Goal: Find specific page/section: Find specific page/section

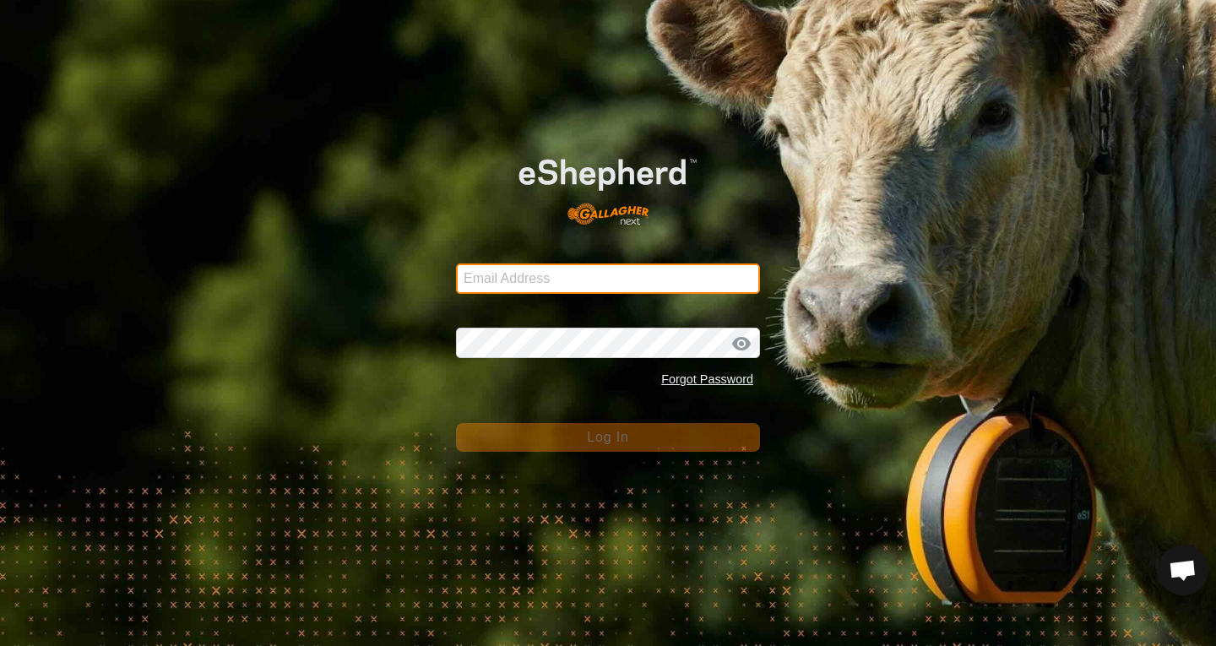
click at [538, 280] on input "Email Address" at bounding box center [608, 279] width 304 height 30
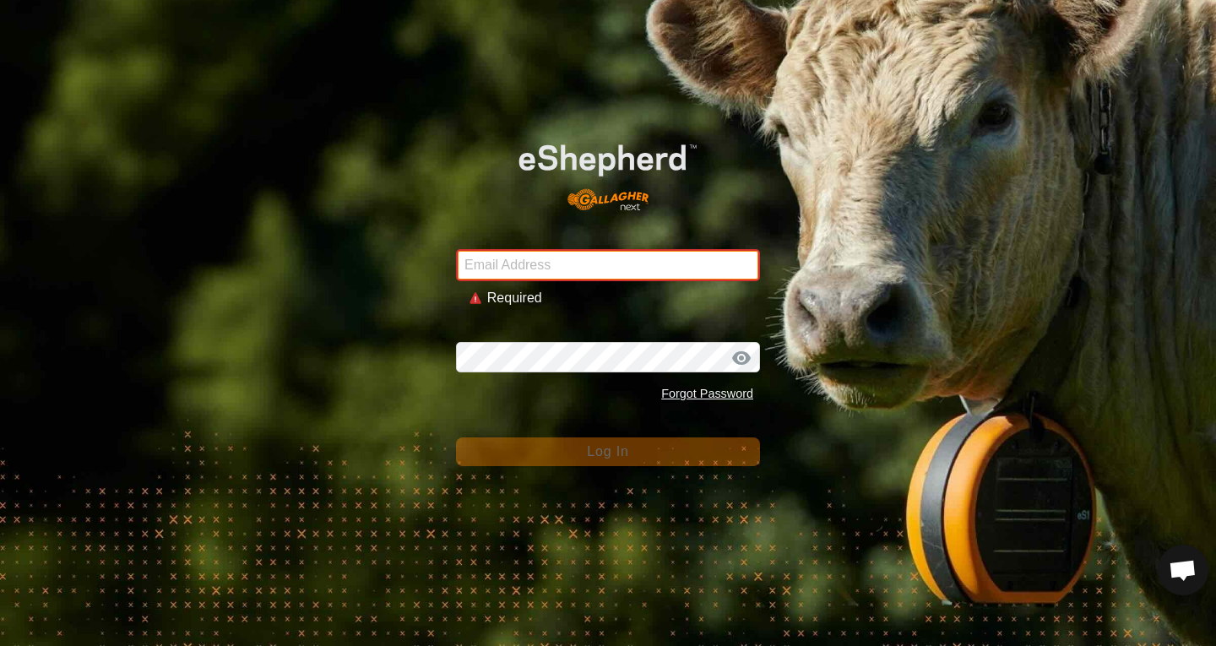
type input "[PERSON_NAME][EMAIL_ADDRESS][PERSON_NAME][DOMAIN_NAME]"
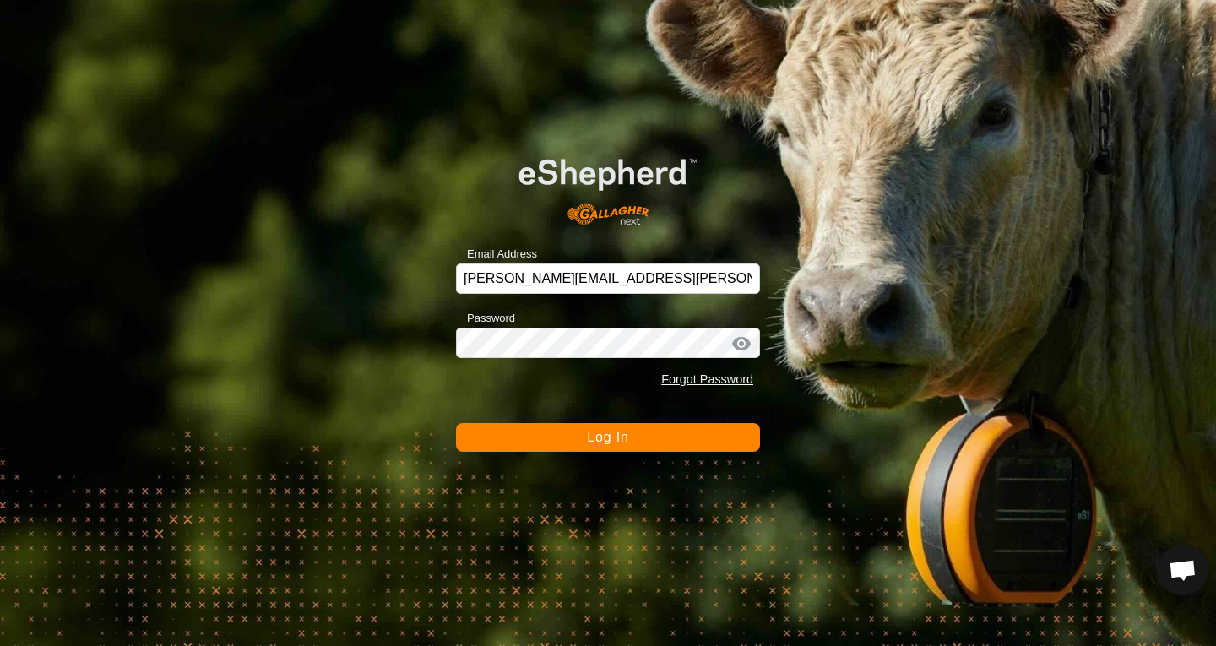
click at [599, 437] on span "Log In" at bounding box center [607, 437] width 41 height 14
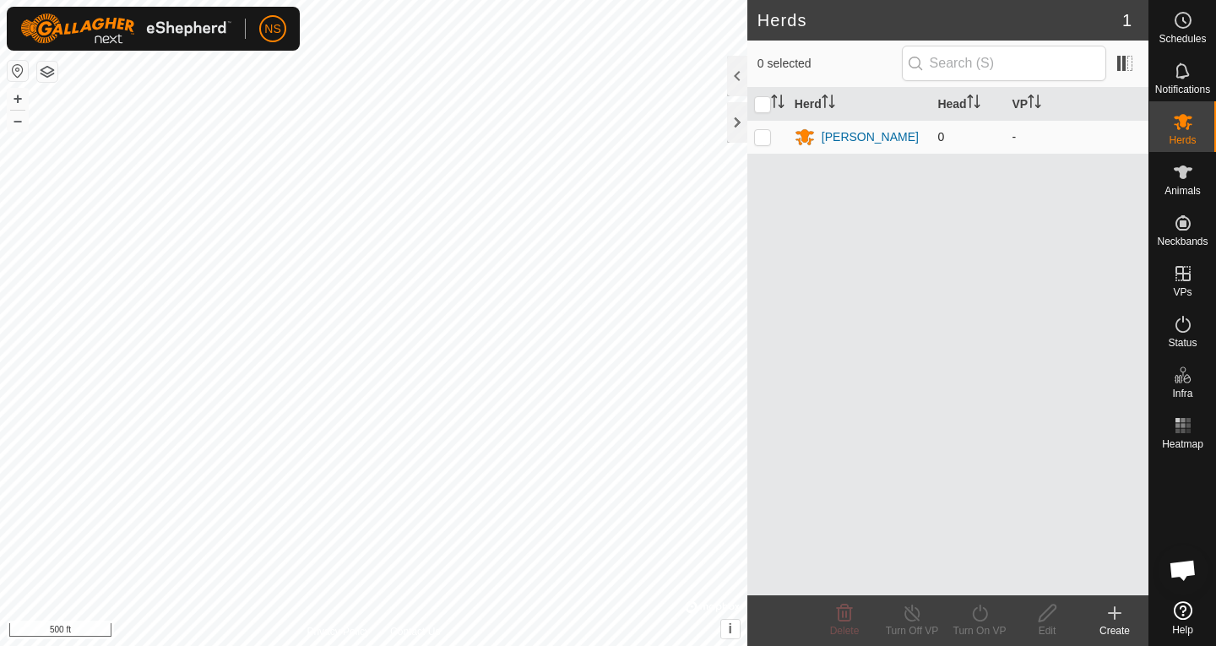
click at [769, 139] on p-checkbox at bounding box center [762, 137] width 17 height 14
checkbox input "true"
click at [766, 107] on input "checkbox" at bounding box center [762, 104] width 17 height 17
checkbox input "false"
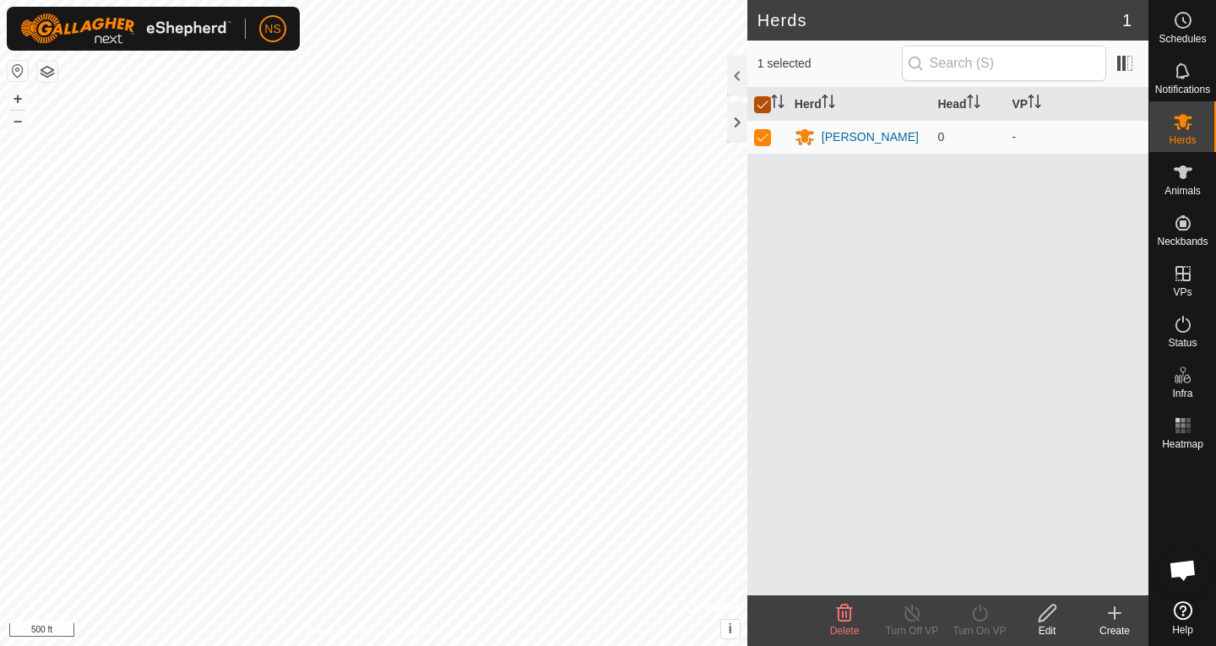
checkbox input "false"
click at [1187, 186] on span "Animals" at bounding box center [1183, 191] width 36 height 10
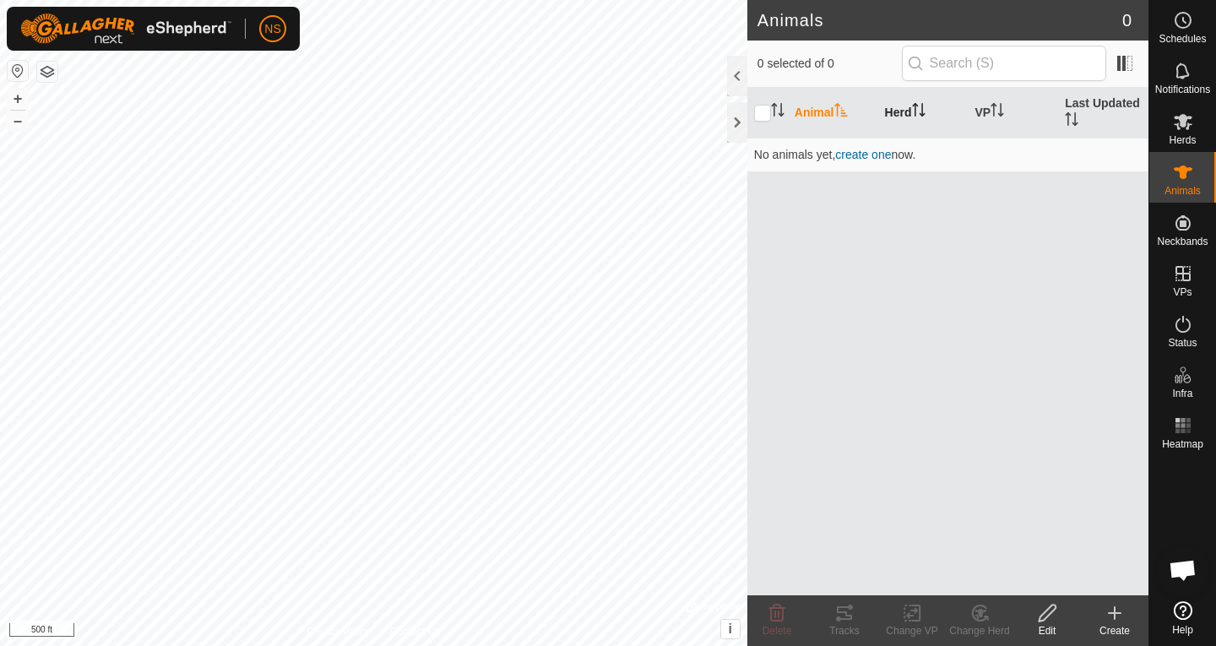
click at [903, 106] on th "Herd" at bounding box center [923, 113] width 90 height 51
click at [983, 115] on th "VP" at bounding box center [1013, 113] width 90 height 51
click at [1086, 115] on th "Last Updated" at bounding box center [1103, 113] width 90 height 51
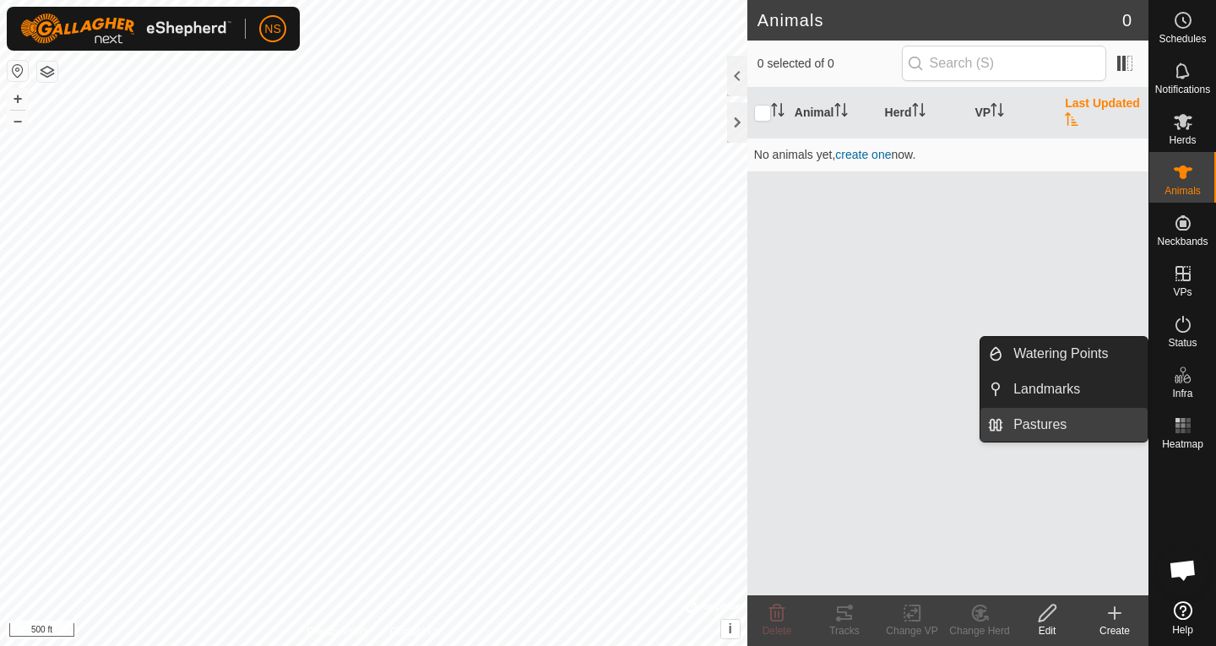
click at [1044, 415] on link "Pastures" at bounding box center [1075, 425] width 144 height 34
